Goal: Participate in discussion

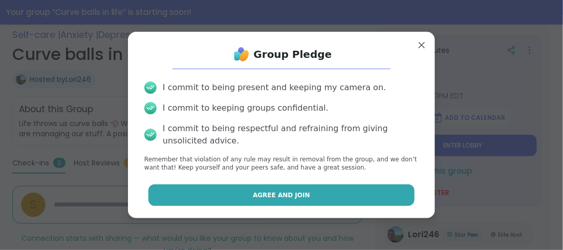
click at [354, 200] on button "Agree and Join" at bounding box center [281, 194] width 267 height 21
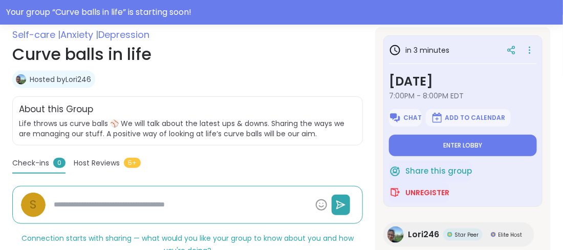
type textarea "*"
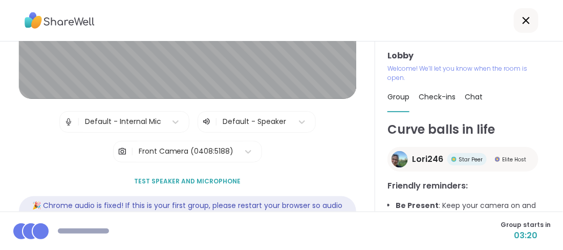
scroll to position [143, 0]
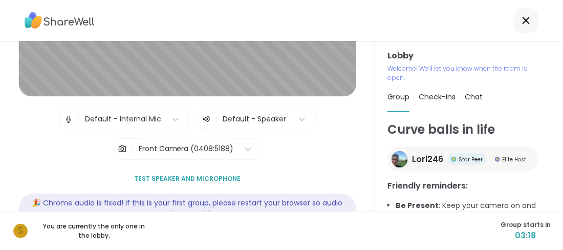
click at [204, 177] on span "Test speaker and microphone" at bounding box center [187, 178] width 106 height 9
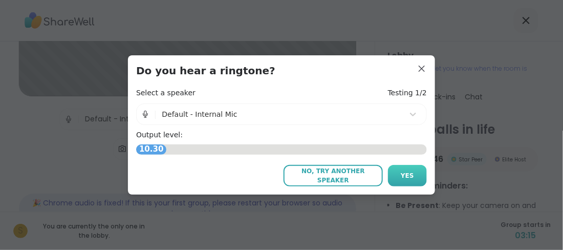
click at [403, 169] on button "Yes" at bounding box center [407, 175] width 39 height 21
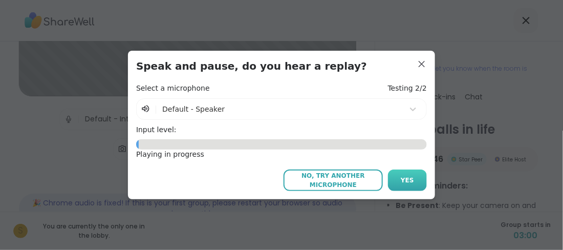
click at [405, 178] on span "Yes" at bounding box center [407, 180] width 13 height 9
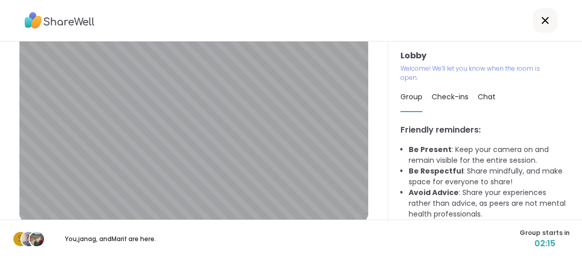
scroll to position [0, 0]
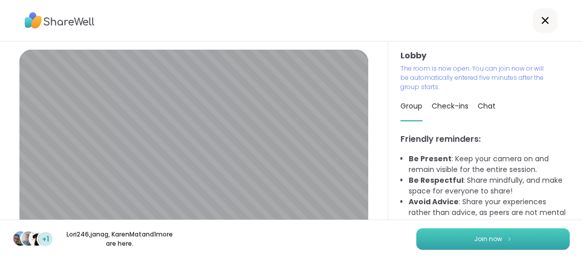
click at [493, 240] on span "Join now" at bounding box center [488, 238] width 28 height 9
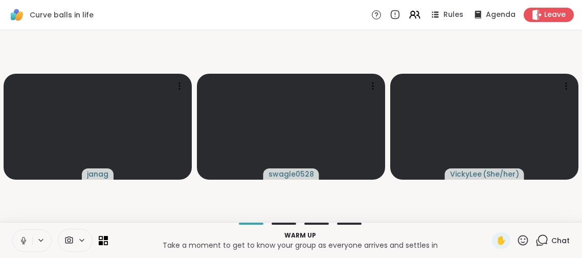
click at [493, 240] on div "✋" at bounding box center [501, 240] width 18 height 16
click at [500, 242] on span "✋" at bounding box center [501, 240] width 10 height 12
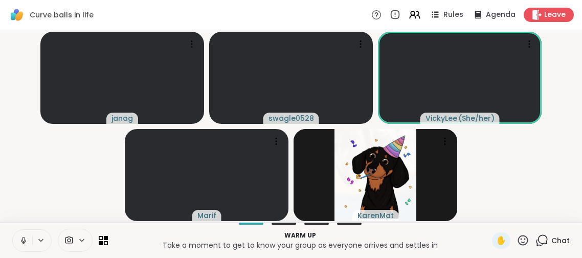
click at [25, 244] on icon at bounding box center [23, 240] width 9 height 9
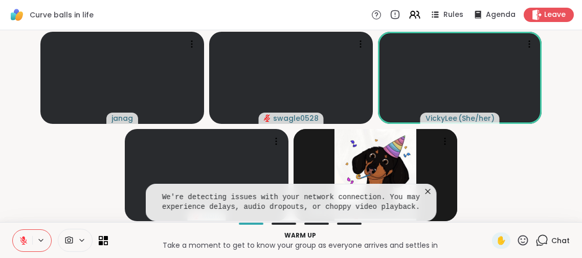
click at [426, 190] on icon at bounding box center [428, 191] width 10 height 10
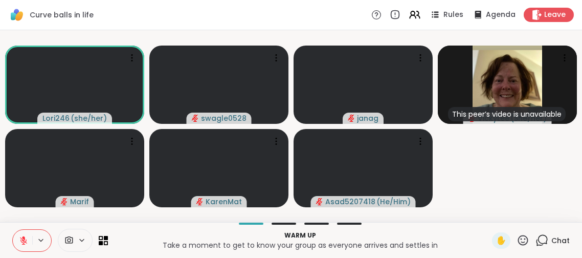
click at [24, 238] on icon at bounding box center [23, 238] width 3 height 4
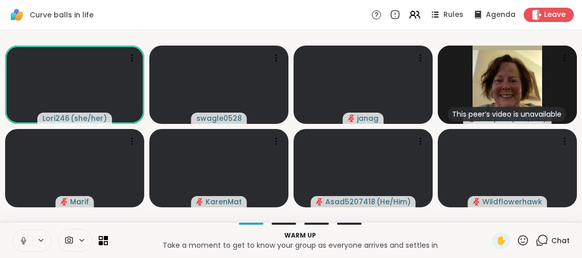
click at [24, 238] on icon at bounding box center [23, 240] width 9 height 9
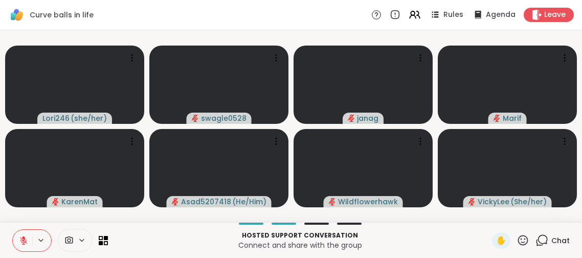
click at [23, 241] on icon at bounding box center [23, 240] width 7 height 7
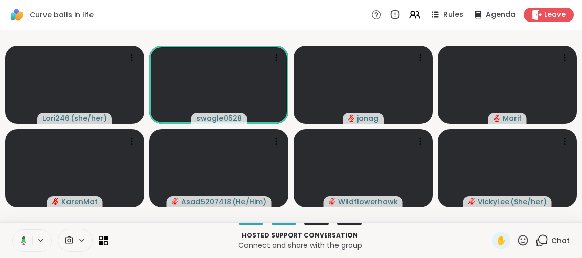
click at [23, 241] on icon at bounding box center [23, 240] width 3 height 4
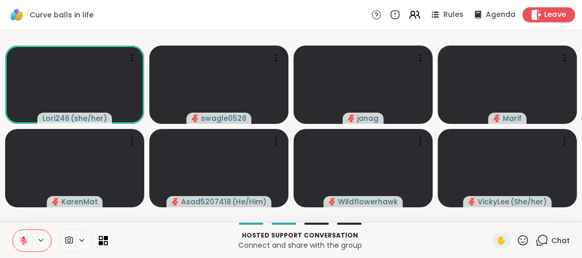
click at [550, 15] on span "Leave" at bounding box center [556, 15] width 23 height 11
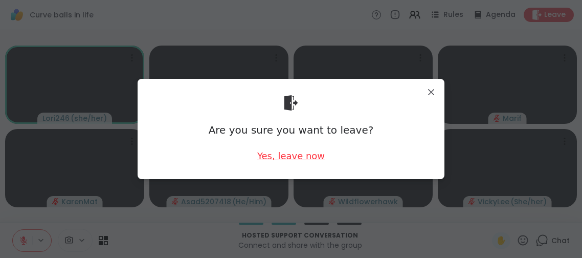
click at [312, 158] on div "Yes, leave now" at bounding box center [291, 155] width 68 height 13
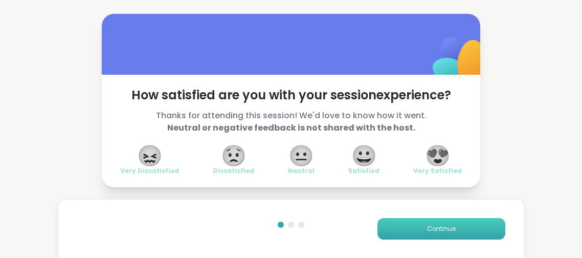
click at [407, 228] on button "Continue" at bounding box center [442, 228] width 128 height 21
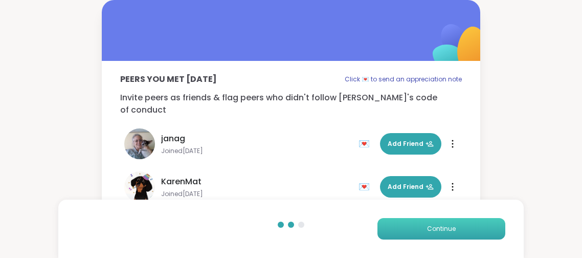
click at [407, 228] on button "Continue" at bounding box center [442, 228] width 128 height 21
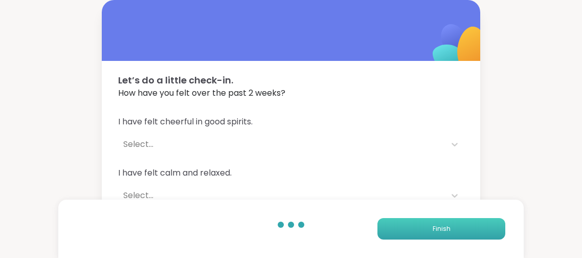
click at [439, 236] on button "Finish" at bounding box center [442, 228] width 128 height 21
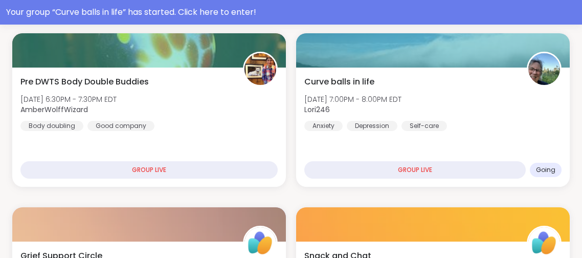
scroll to position [231, 0]
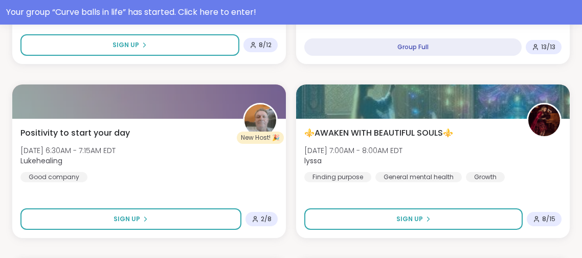
click at [420, 163] on div "⚜️AWAKEN WITH BEAUTIFUL SOULS⚜️ [DATE] 7:00AM - 8:00AM EDT lyssa Finding purpos…" at bounding box center [433, 154] width 257 height 55
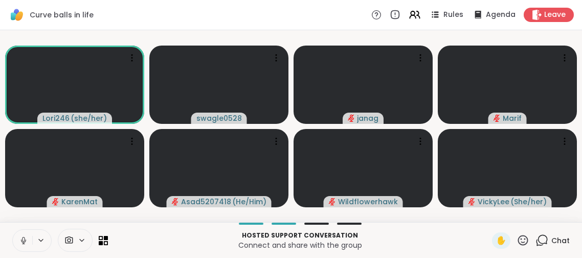
click at [23, 244] on icon at bounding box center [23, 240] width 9 height 9
click at [19, 239] on icon at bounding box center [23, 240] width 9 height 9
click at [26, 240] on icon at bounding box center [23, 240] width 9 height 9
click at [544, 235] on div "1" at bounding box center [547, 234] width 11 height 11
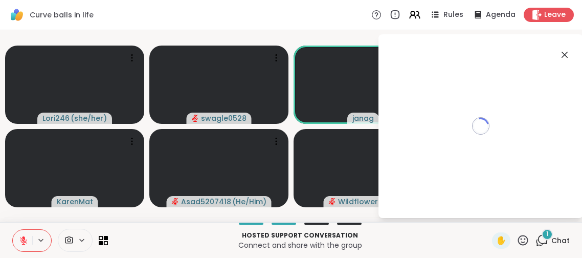
click at [544, 235] on div "1" at bounding box center [547, 234] width 11 height 11
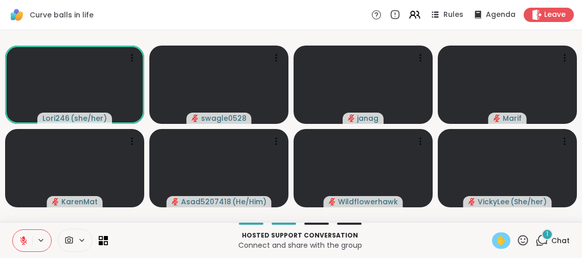
click at [502, 242] on span "✋" at bounding box center [501, 240] width 10 height 12
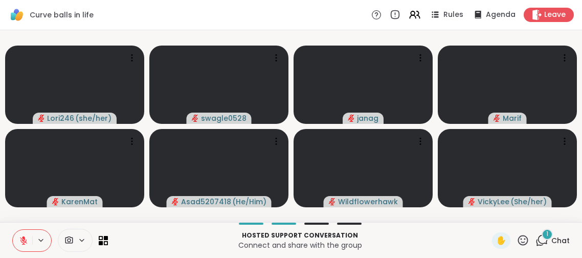
click at [26, 238] on icon at bounding box center [23, 240] width 9 height 9
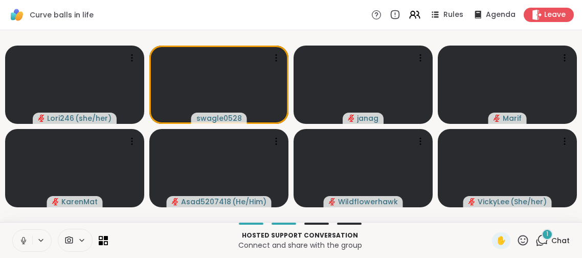
click at [26, 238] on icon at bounding box center [23, 240] width 9 height 9
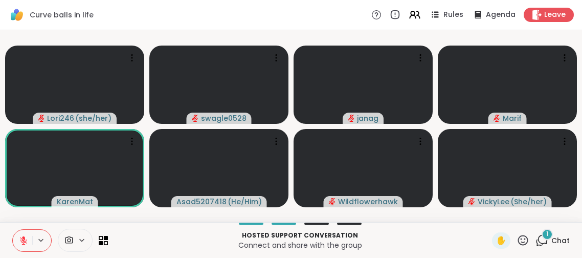
click at [26, 238] on icon at bounding box center [23, 240] width 9 height 9
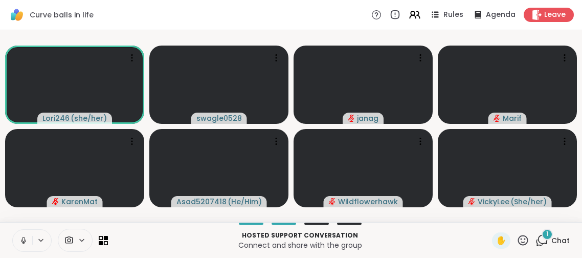
click at [26, 238] on icon at bounding box center [23, 240] width 9 height 9
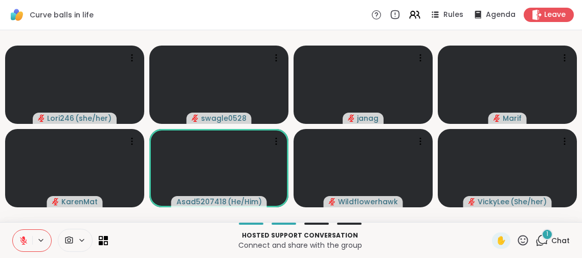
click at [26, 238] on icon at bounding box center [23, 240] width 9 height 9
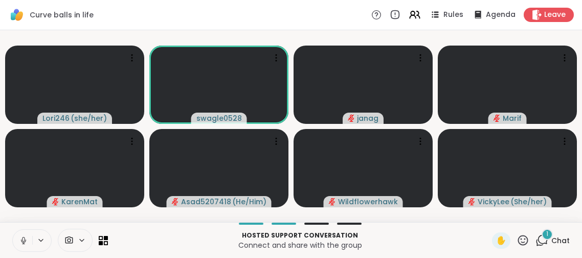
click at [26, 238] on icon at bounding box center [23, 240] width 9 height 9
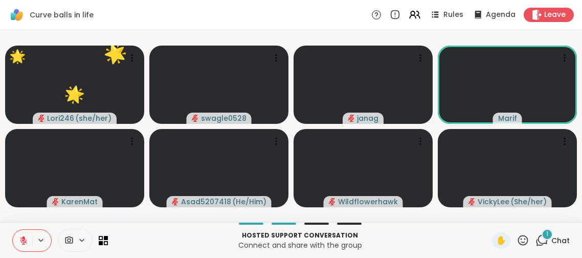
click at [528, 239] on icon at bounding box center [523, 240] width 13 height 13
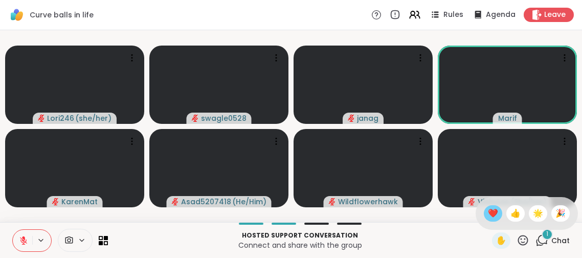
click at [496, 219] on span "❤️" at bounding box center [493, 213] width 10 height 12
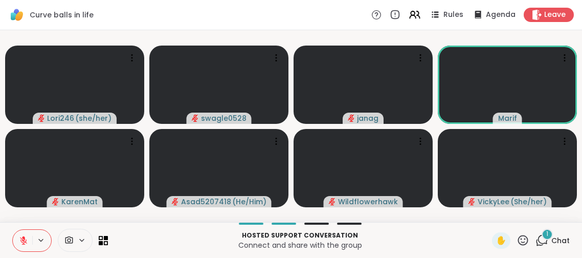
click at [546, 240] on icon at bounding box center [542, 240] width 13 height 13
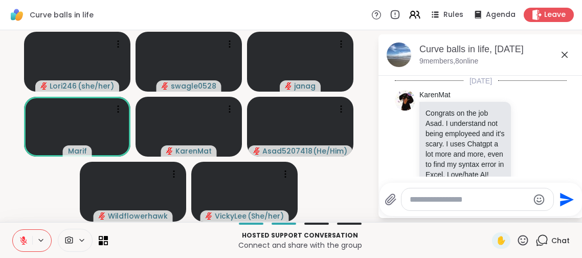
scroll to position [143, 0]
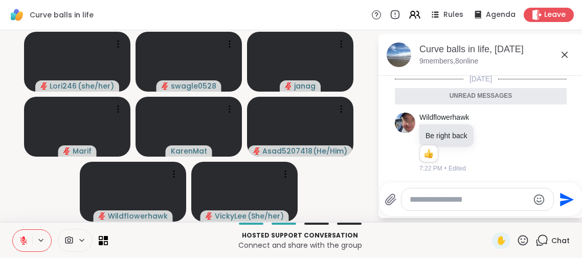
click at [23, 241] on icon at bounding box center [23, 240] width 7 height 7
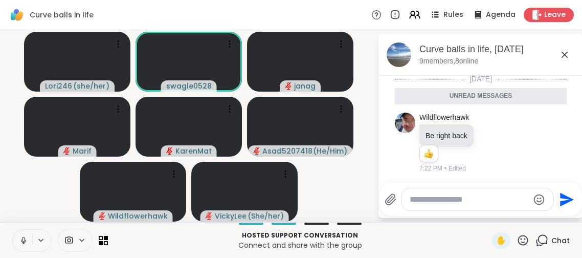
click at [23, 241] on icon at bounding box center [23, 239] width 3 height 5
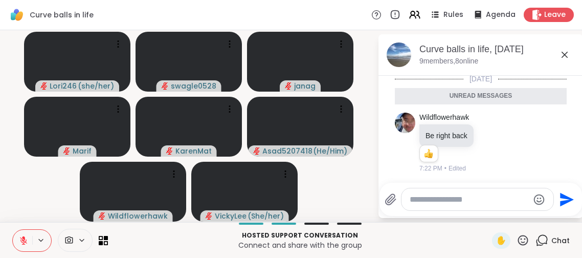
click at [421, 199] on textarea "Type your message" at bounding box center [469, 199] width 119 height 10
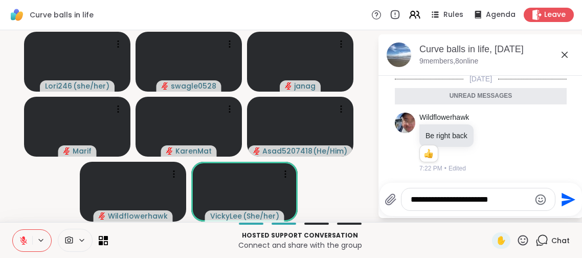
click at [414, 200] on textarea "**********" at bounding box center [470, 199] width 119 height 10
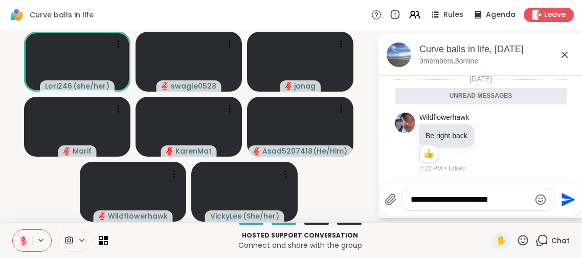
type textarea "**********"
click at [566, 201] on icon "Send" at bounding box center [569, 199] width 14 height 14
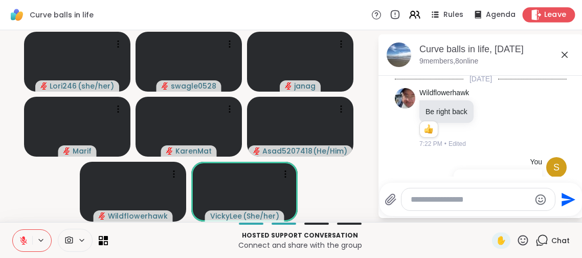
click at [557, 19] on span "Leave" at bounding box center [556, 15] width 23 height 11
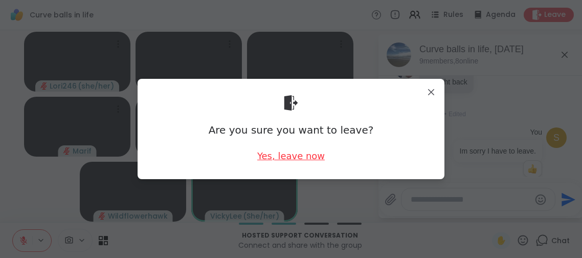
scroll to position [187, 0]
click at [280, 159] on div "Yes, leave now" at bounding box center [291, 155] width 68 height 13
